Goal: Complete application form

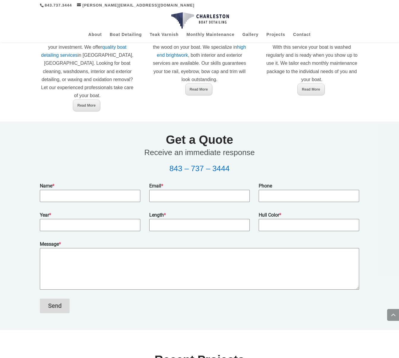
scroll to position [404, 0]
click at [105, 195] on input "Name *" at bounding box center [90, 196] width 100 height 12
type input "[PERSON_NAME]"
type input "[EMAIL_ADDRESS][DOMAIN_NAME]"
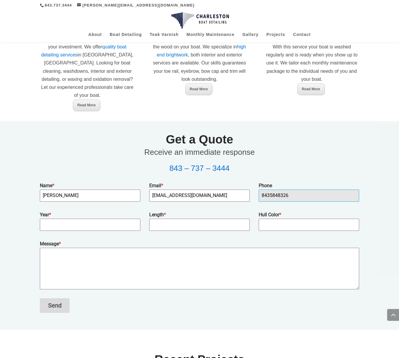
drag, startPoint x: 303, startPoint y: 195, endPoint x: 251, endPoint y: 196, distance: 52.6
click at [251, 196] on div "Name * [PERSON_NAME] Email * [PERSON_NAME][EMAIL_ADDRESS][DOMAIN_NAME] Phone [P…" at bounding box center [199, 192] width 328 height 20
type input "8438067082"
click at [71, 223] on input "Year *" at bounding box center [90, 225] width 100 height 12
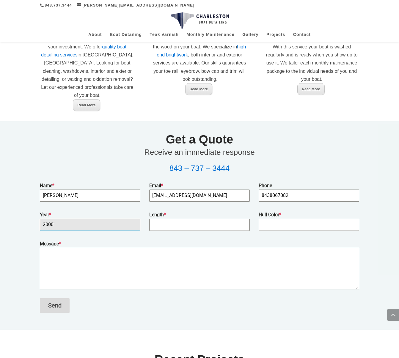
type input "2000`"
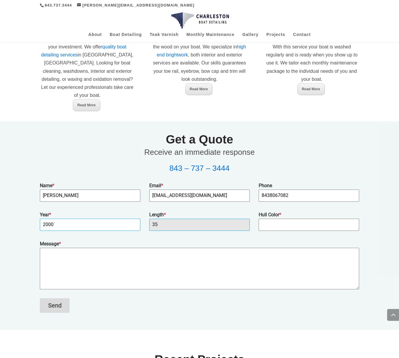
type input "35"
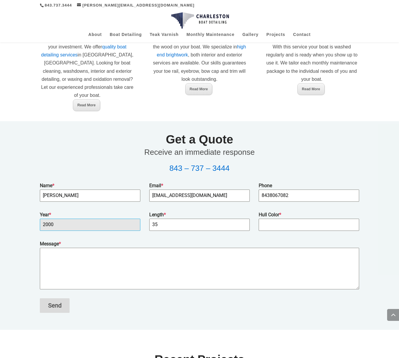
type input "2000"
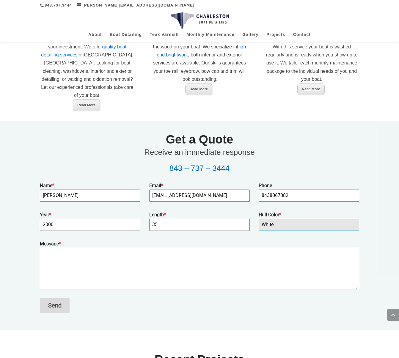
type input "White"
click at [76, 251] on textarea "Message *" at bounding box center [199, 269] width 319 height 42
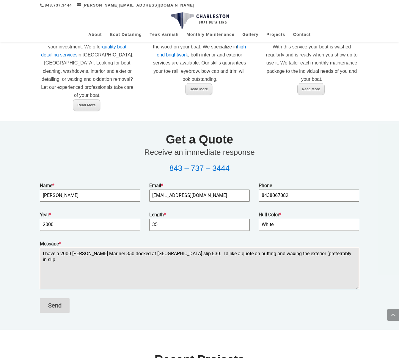
click at [290, 253] on textarea "I have a 2000 [PERSON_NAME] Mariner 350 docked at [GEOGRAPHIC_DATA] slip E30. I…" at bounding box center [199, 269] width 319 height 42
type textarea "I have a 2000 [PERSON_NAME] Mariner 350 docked at [GEOGRAPHIC_DATA] slip E30. I…"
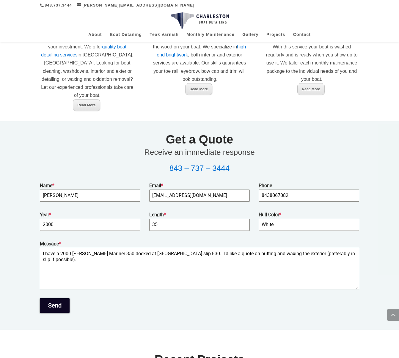
click at [55, 299] on button "Send" at bounding box center [55, 306] width 30 height 15
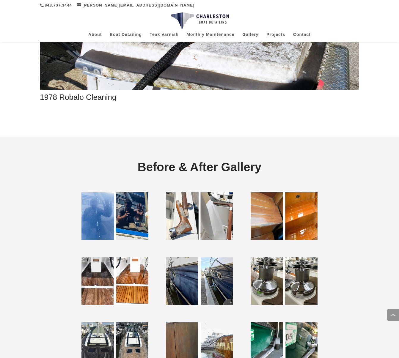
scroll to position [1102, 0]
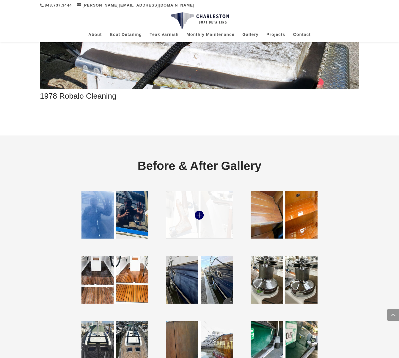
click at [182, 209] on img at bounding box center [199, 215] width 67 height 48
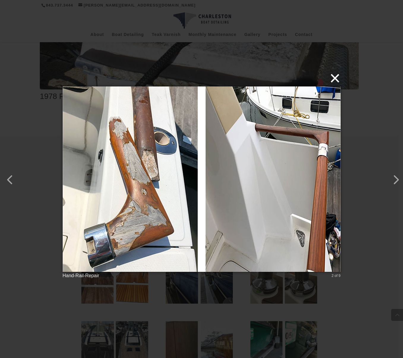
click at [338, 78] on button "×" at bounding box center [204, 78] width 278 height 13
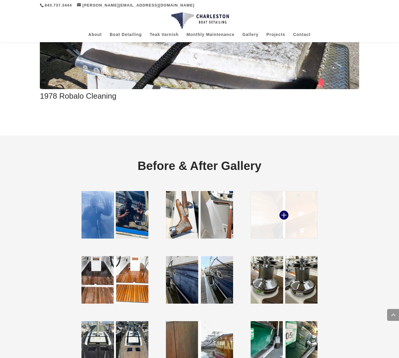
click at [295, 209] on img at bounding box center [284, 215] width 67 height 48
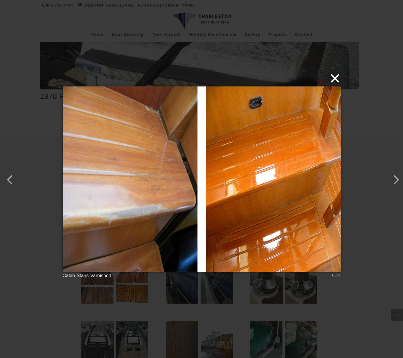
click at [339, 79] on button "×" at bounding box center [204, 78] width 278 height 13
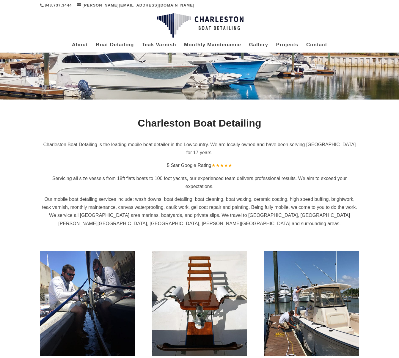
scroll to position [0, 0]
